Goal: Find specific page/section: Find specific page/section

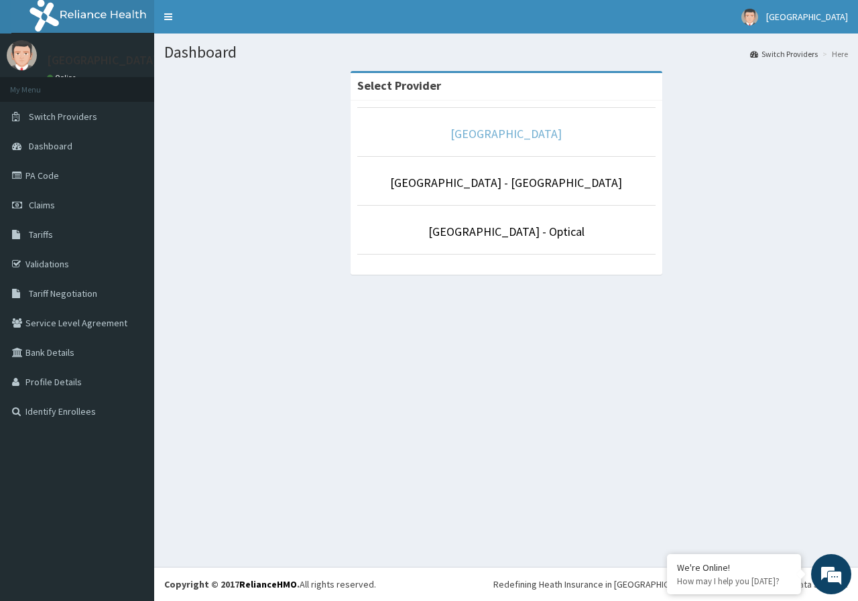
click at [467, 135] on link "[GEOGRAPHIC_DATA]" at bounding box center [505, 133] width 111 height 15
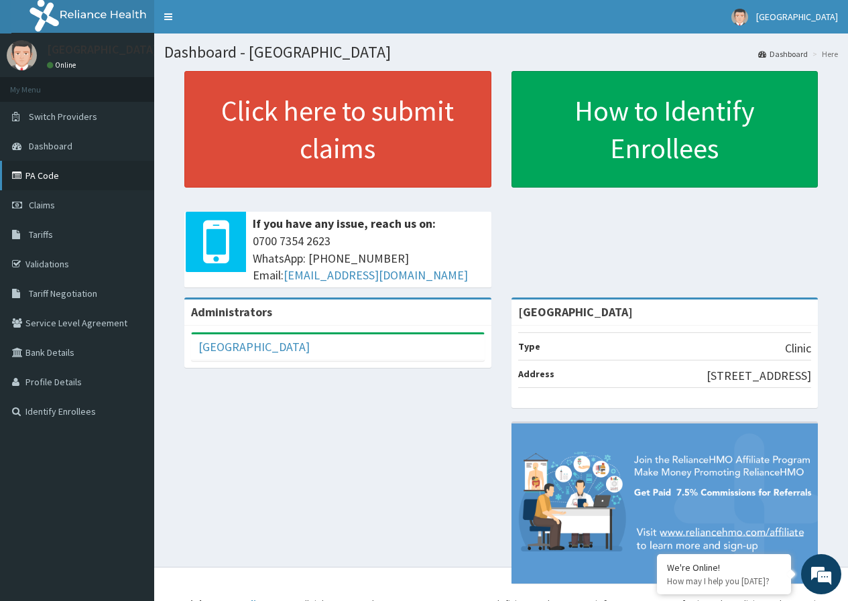
click at [48, 181] on link "PA Code" at bounding box center [77, 175] width 154 height 29
